Goal: Information Seeking & Learning: Learn about a topic

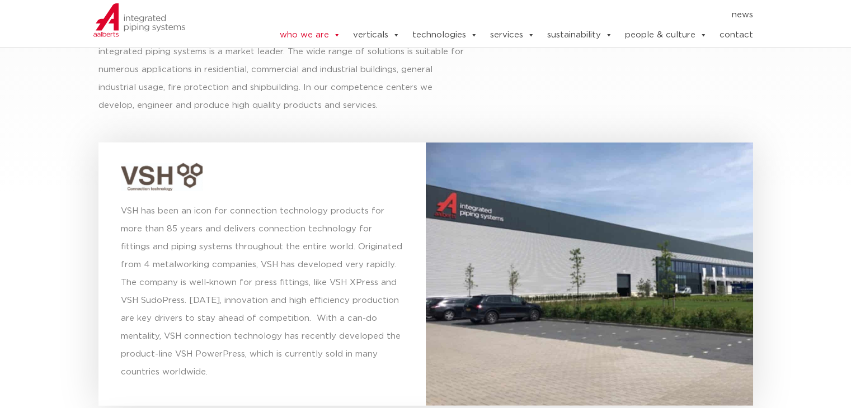
scroll to position [3244, 0]
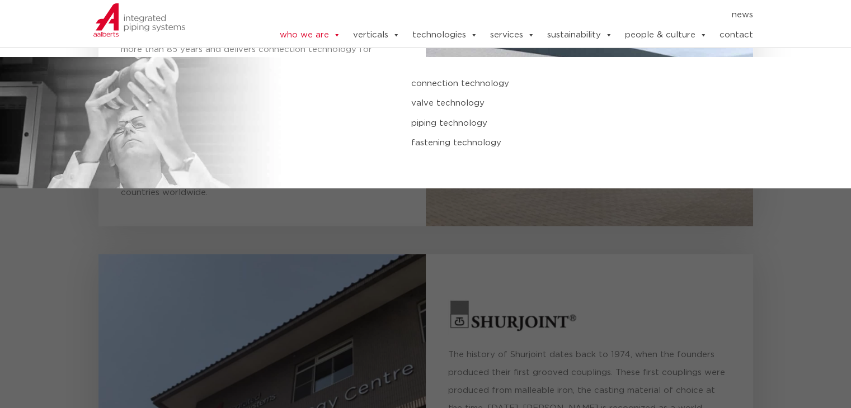
click at [470, 102] on link "valve technology" at bounding box center [570, 103] width 319 height 15
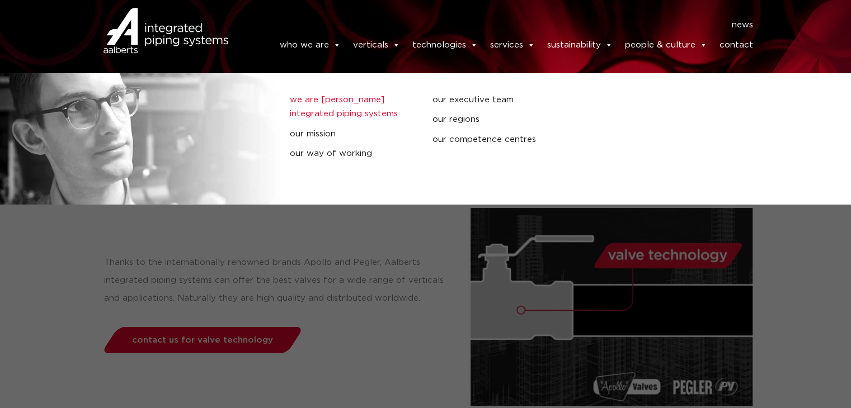
click at [313, 98] on link "we are [PERSON_NAME] integrated piping systems" at bounding box center [352, 107] width 125 height 29
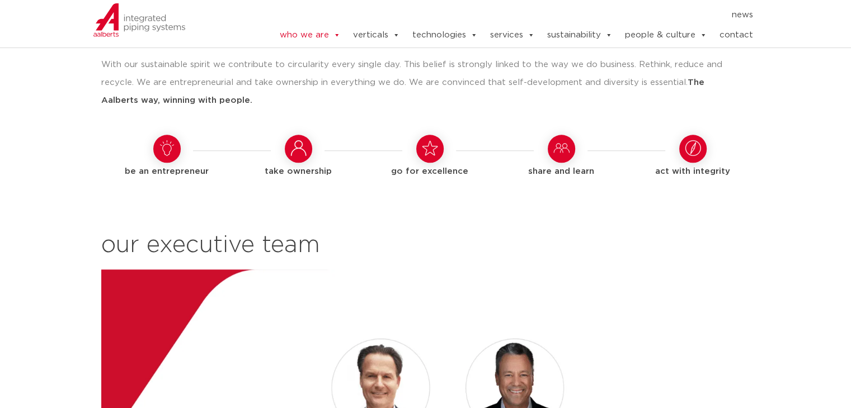
scroll to position [1174, 0]
